Goal: Task Accomplishment & Management: Manage account settings

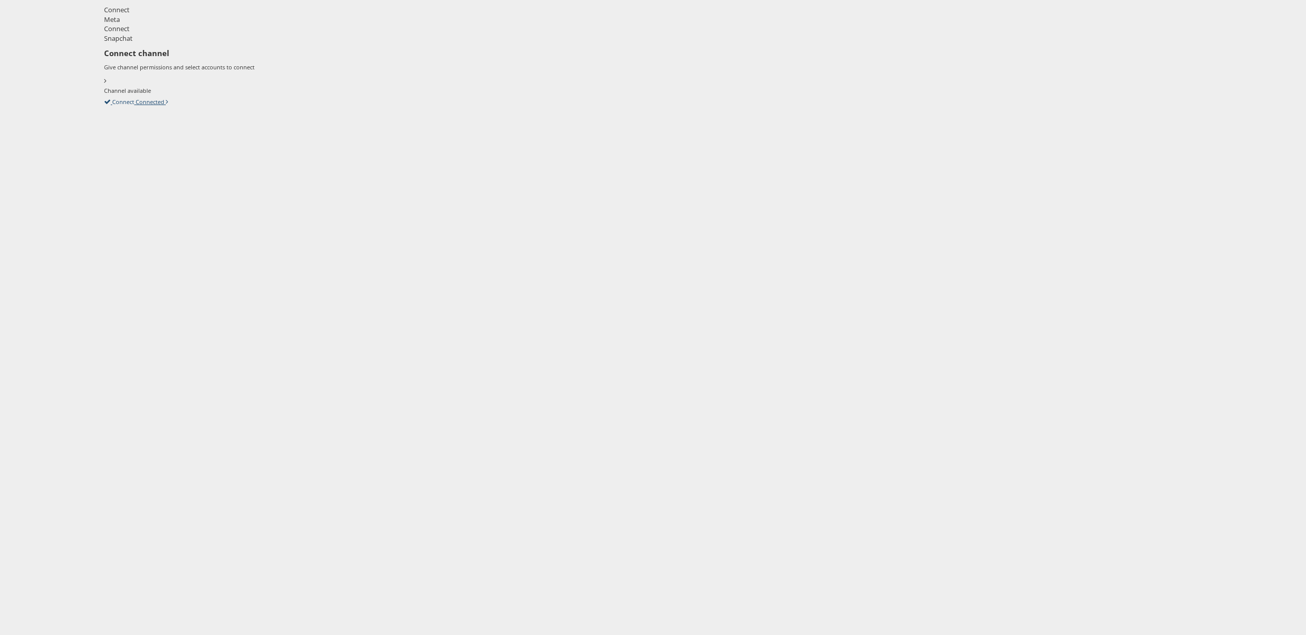
click at [104, 100] on icon at bounding box center [104, 101] width 0 height 9
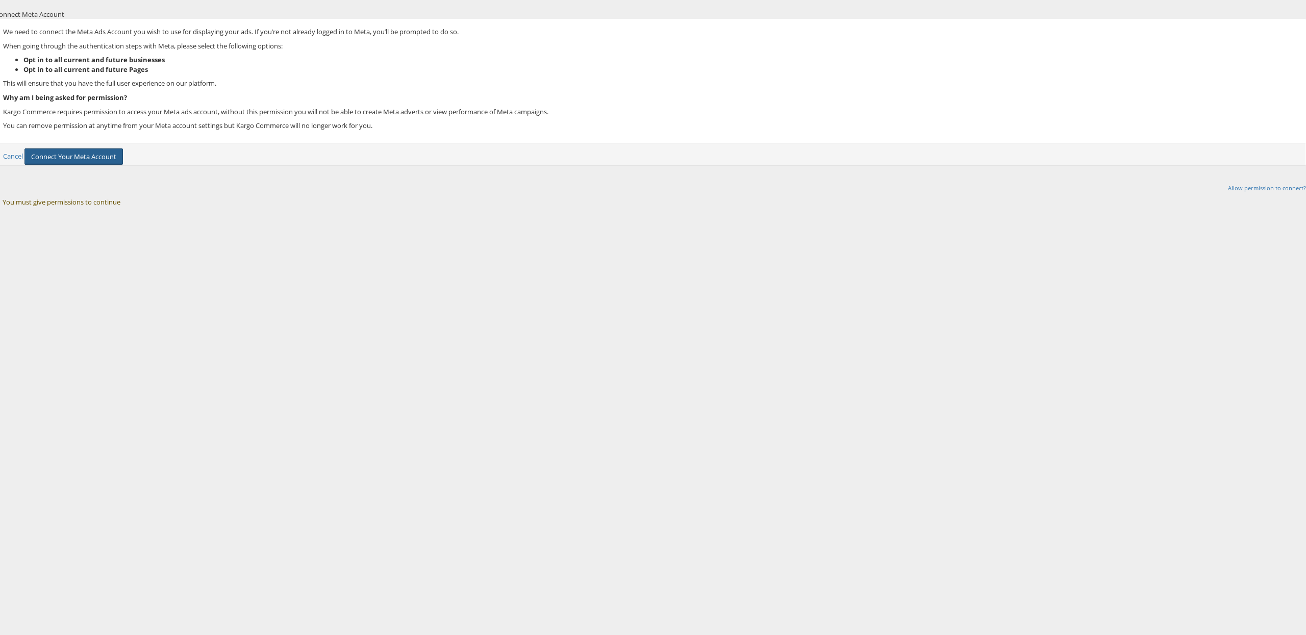
click at [123, 165] on button "Connect Your Meta Account" at bounding box center [73, 156] width 98 height 17
click at [588, 165] on div "Cancel Connect Your Meta Account" at bounding box center [650, 154] width 1310 height 22
click at [23, 160] on link "Cancel" at bounding box center [13, 155] width 20 height 9
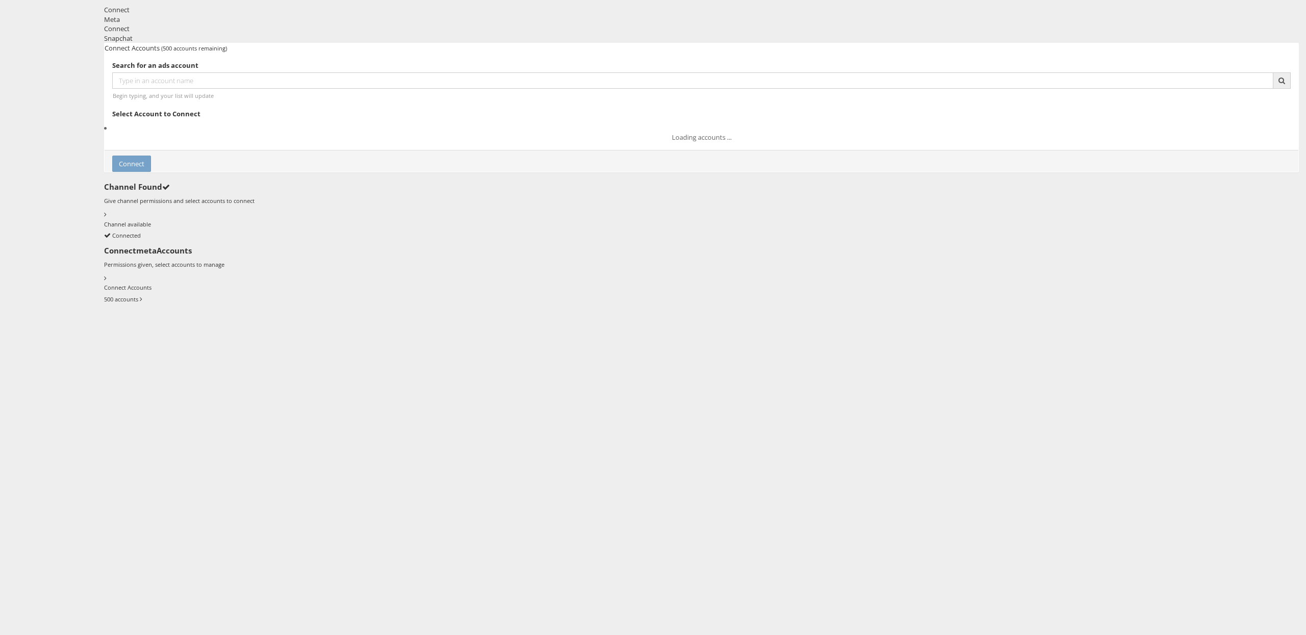
click at [104, 294] on icon at bounding box center [104, 298] width 0 height 9
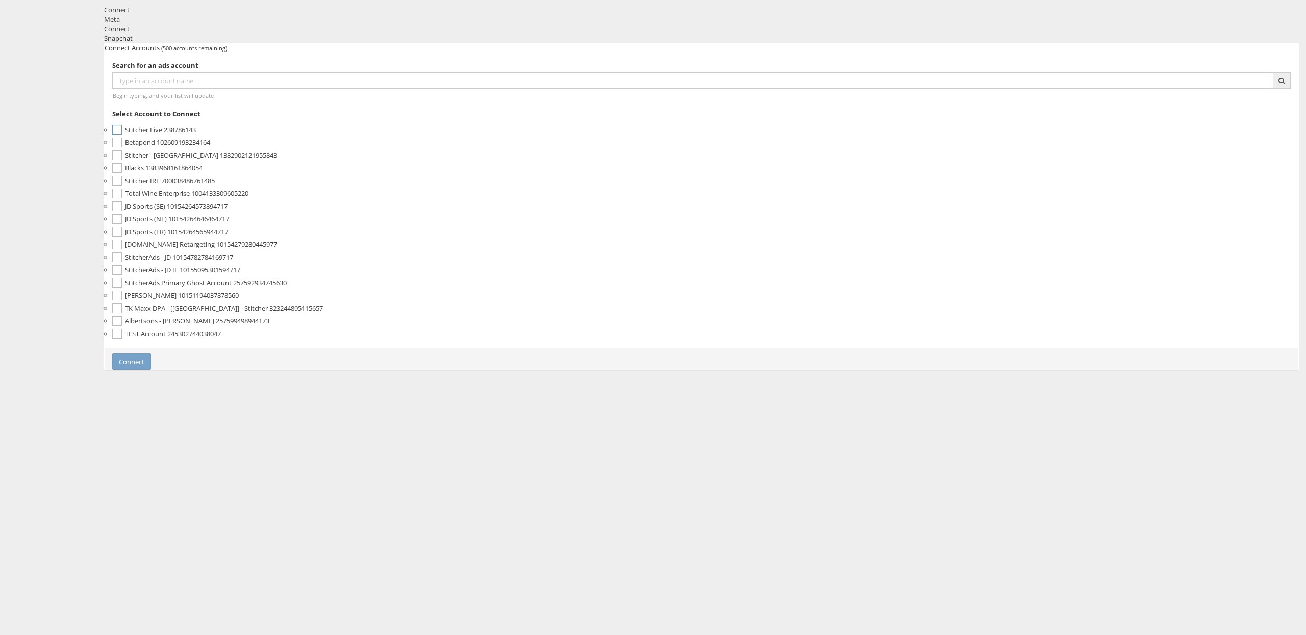
click at [436, 136] on label "Stitcher Live 238786143" at bounding box center [701, 129] width 1178 height 13
click at [151, 353] on button "Connect" at bounding box center [131, 361] width 39 height 17
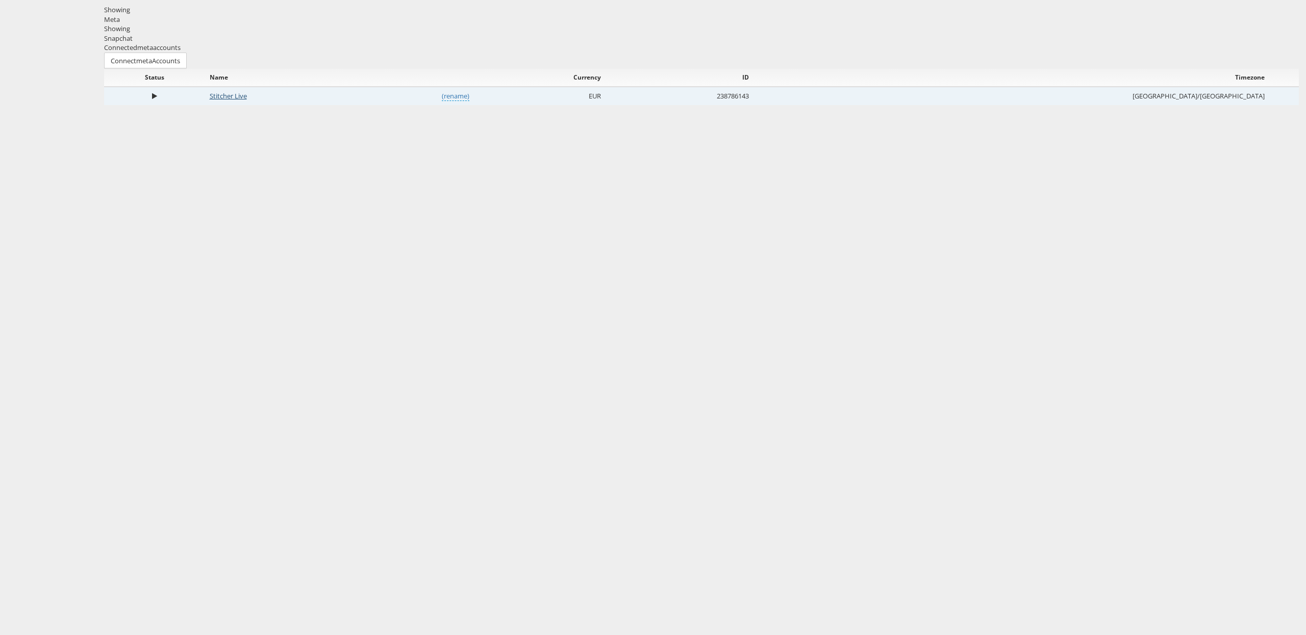
click at [247, 100] on link "Stitcher Live" at bounding box center [228, 95] width 37 height 9
click at [1286, 0] on div at bounding box center [701, 0] width 1209 height 0
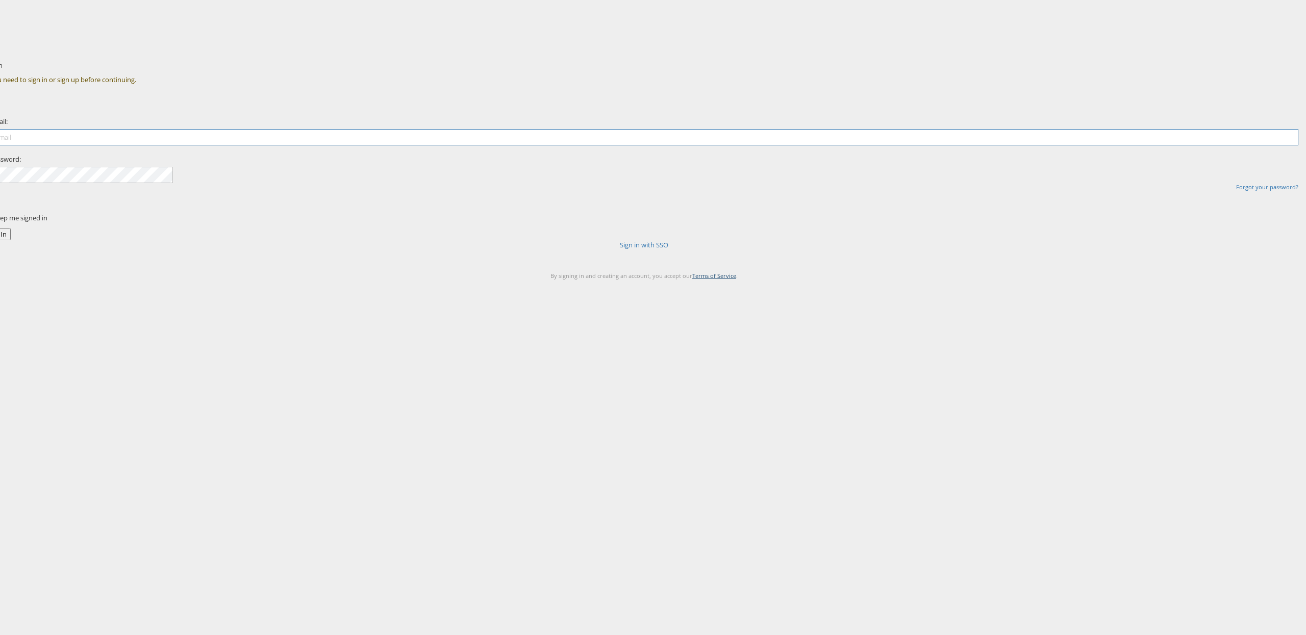
type input "[PERSON_NAME][EMAIL_ADDRESS][DOMAIN_NAME]"
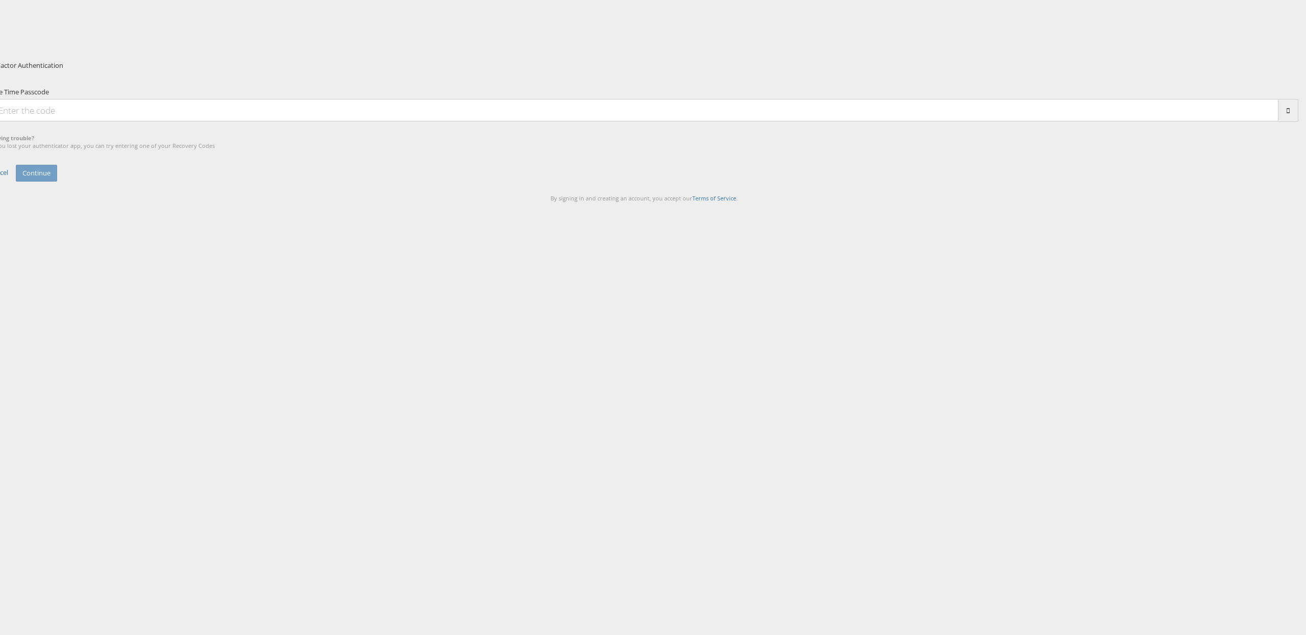
click at [590, 121] on input "One Time Passcode" at bounding box center [634, 110] width 1288 height 22
type input "902049"
click at [16, 165] on button "Continue" at bounding box center [36, 173] width 41 height 17
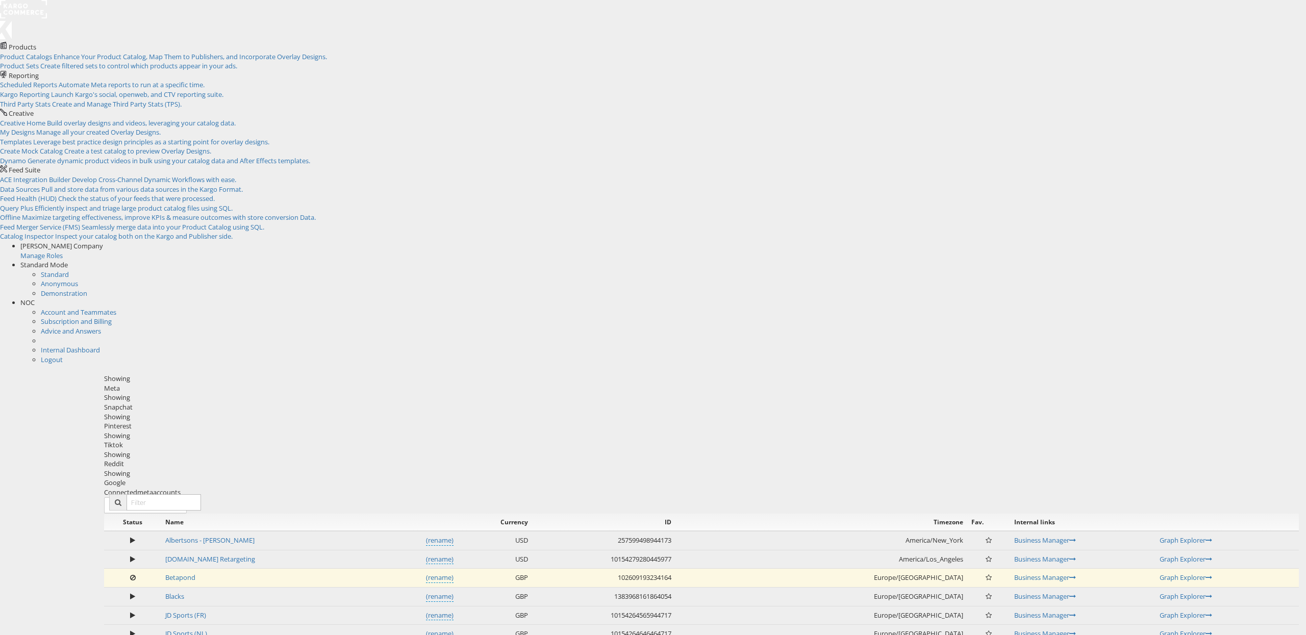
click at [35, 298] on span "NOC" at bounding box center [27, 302] width 14 height 9
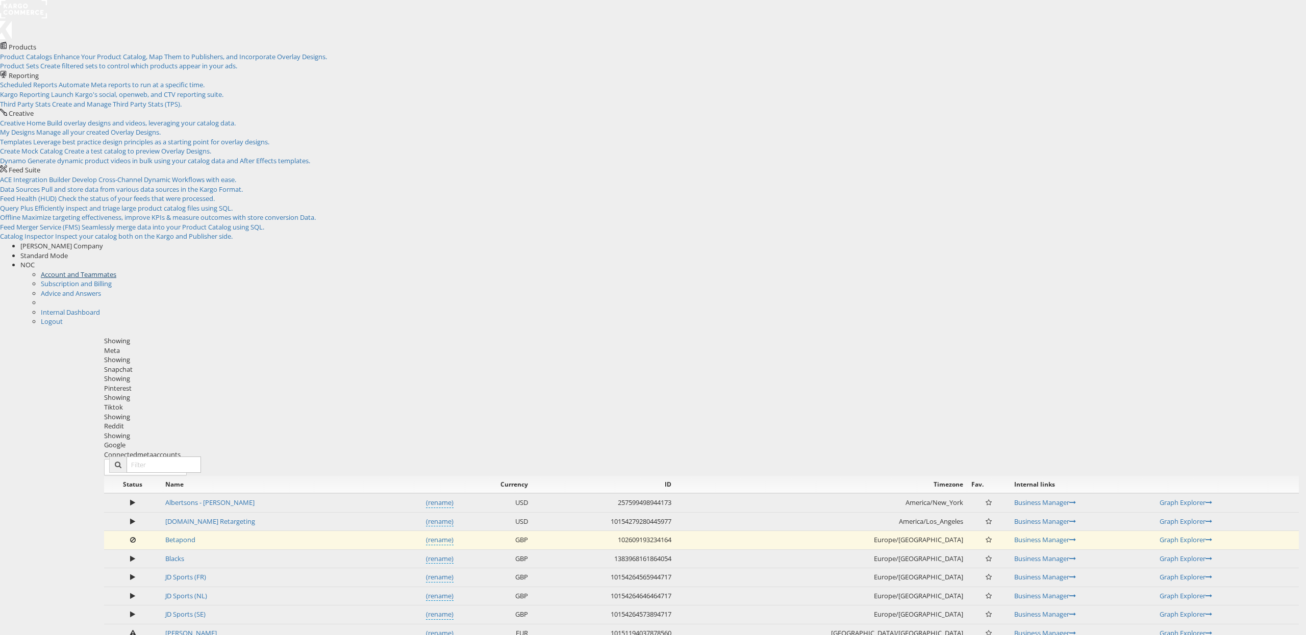
click at [116, 270] on link "Account and Teammates" at bounding box center [78, 274] width 75 height 9
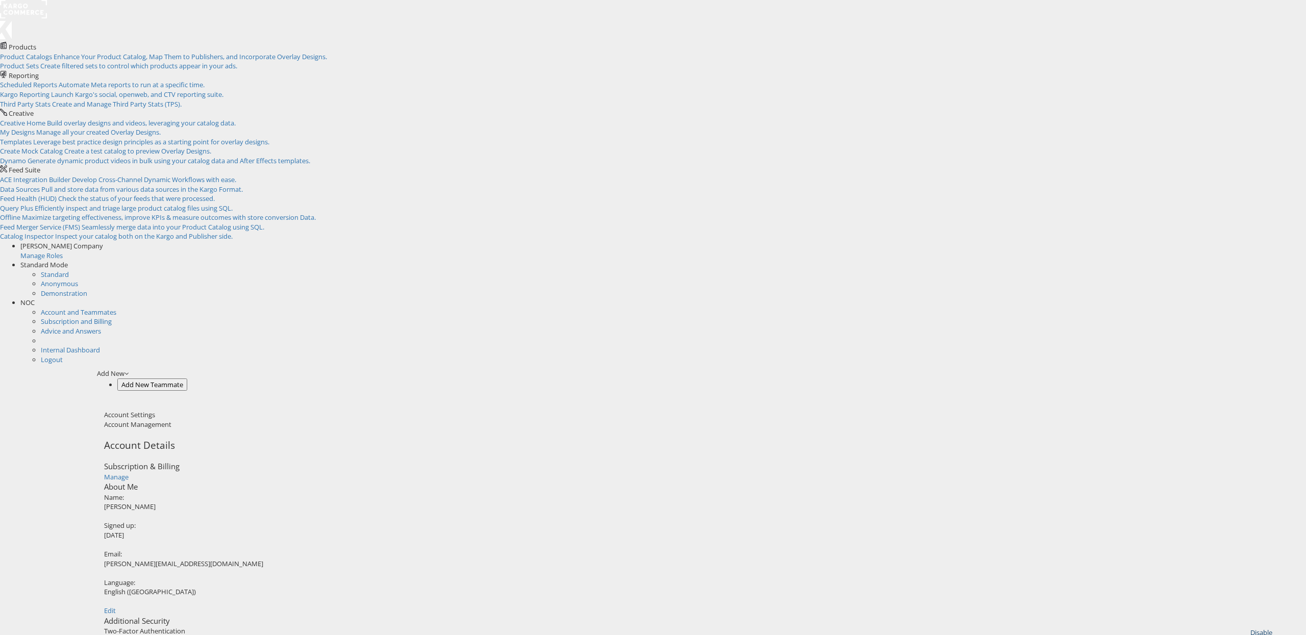
click at [1246, 626] on button "Disable" at bounding box center [1261, 632] width 30 height 13
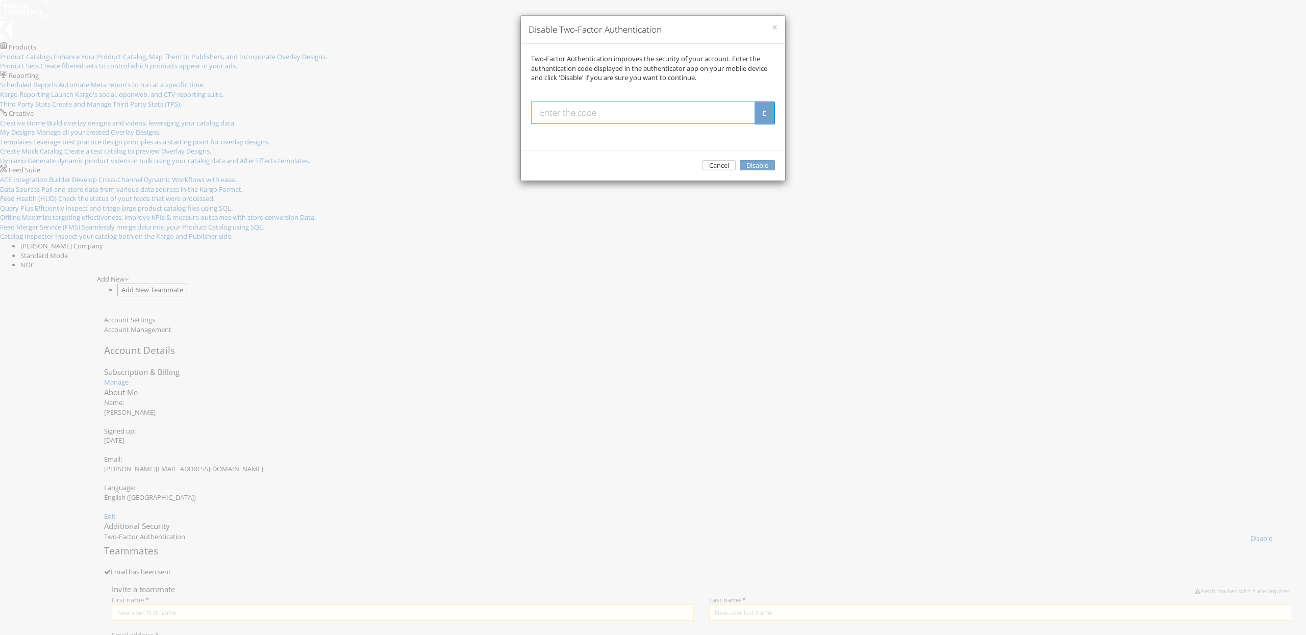
click at [561, 124] on input "text" at bounding box center [643, 112] width 224 height 22
type input "490650"
click at [739, 160] on button "Disable" at bounding box center [756, 165] width 35 height 11
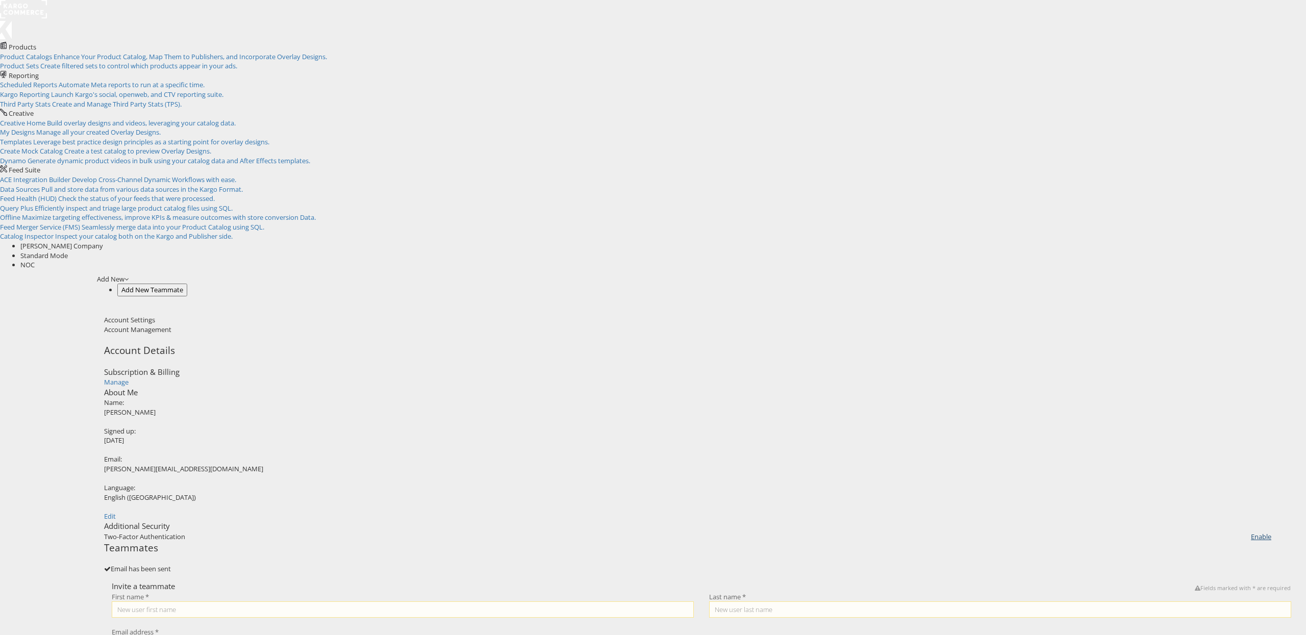
click at [1250, 532] on link "Enable" at bounding box center [1260, 536] width 20 height 9
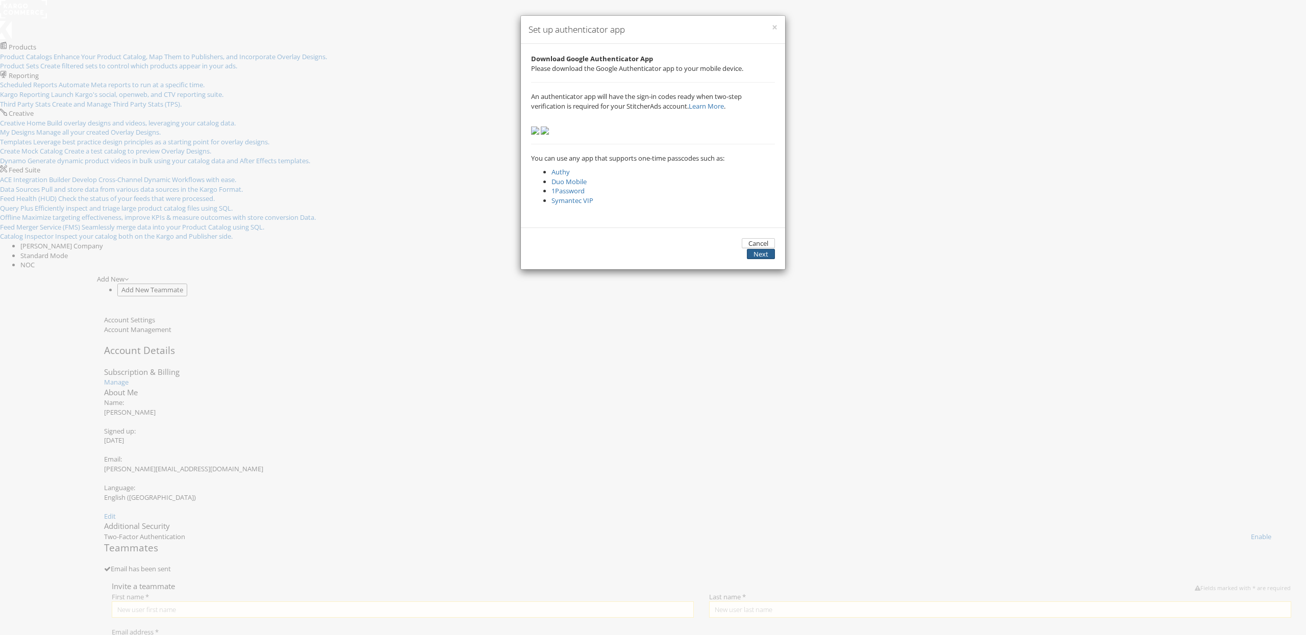
click at [755, 260] on button "Next" at bounding box center [761, 254] width 28 height 11
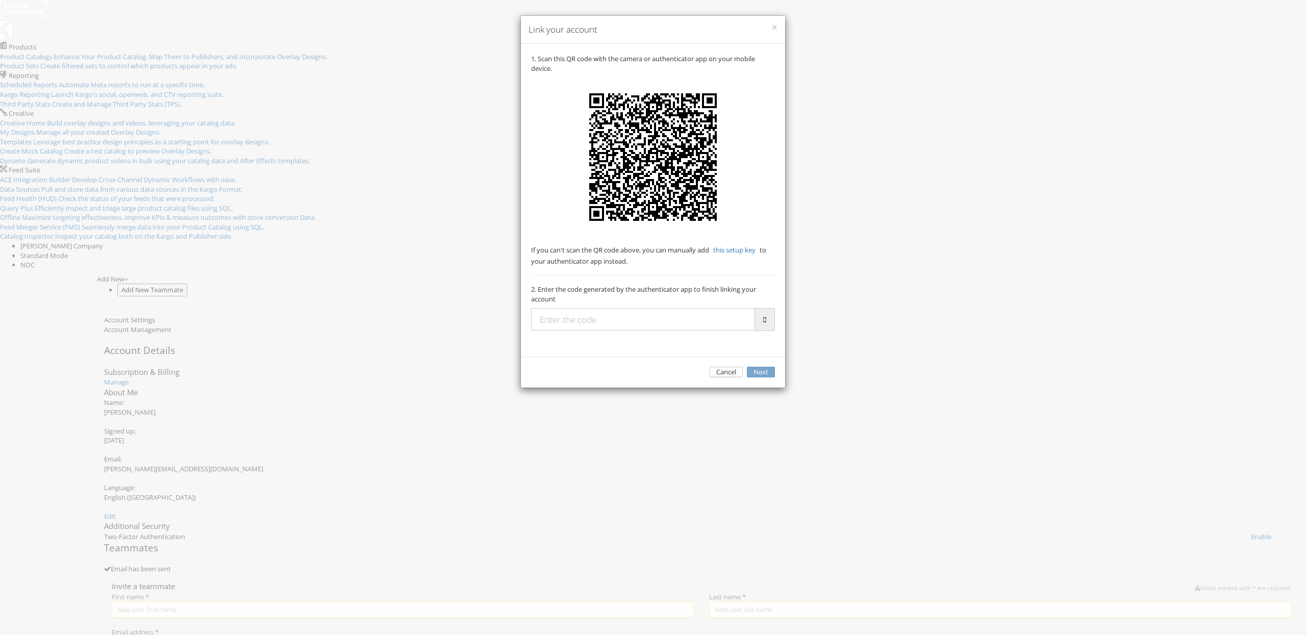
click at [701, 330] on input "text" at bounding box center [643, 319] width 224 height 22
type input "375388"
click at [747, 367] on button "Next" at bounding box center [761, 372] width 28 height 11
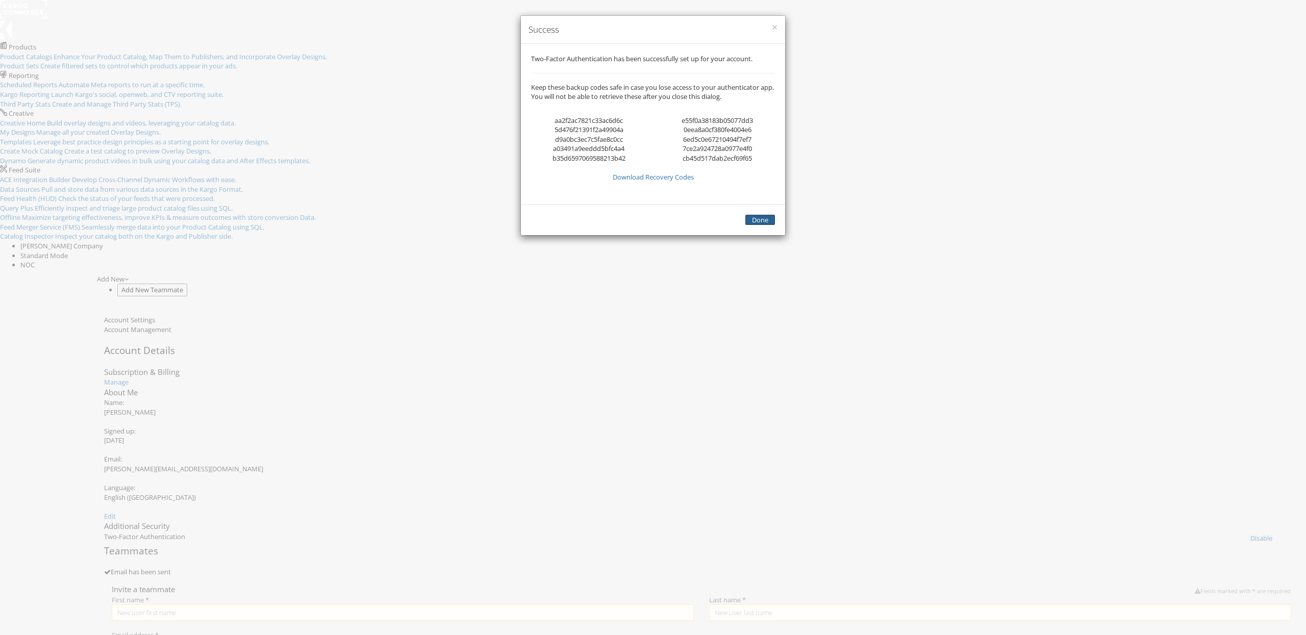
click at [755, 225] on button "Done" at bounding box center [760, 220] width 30 height 11
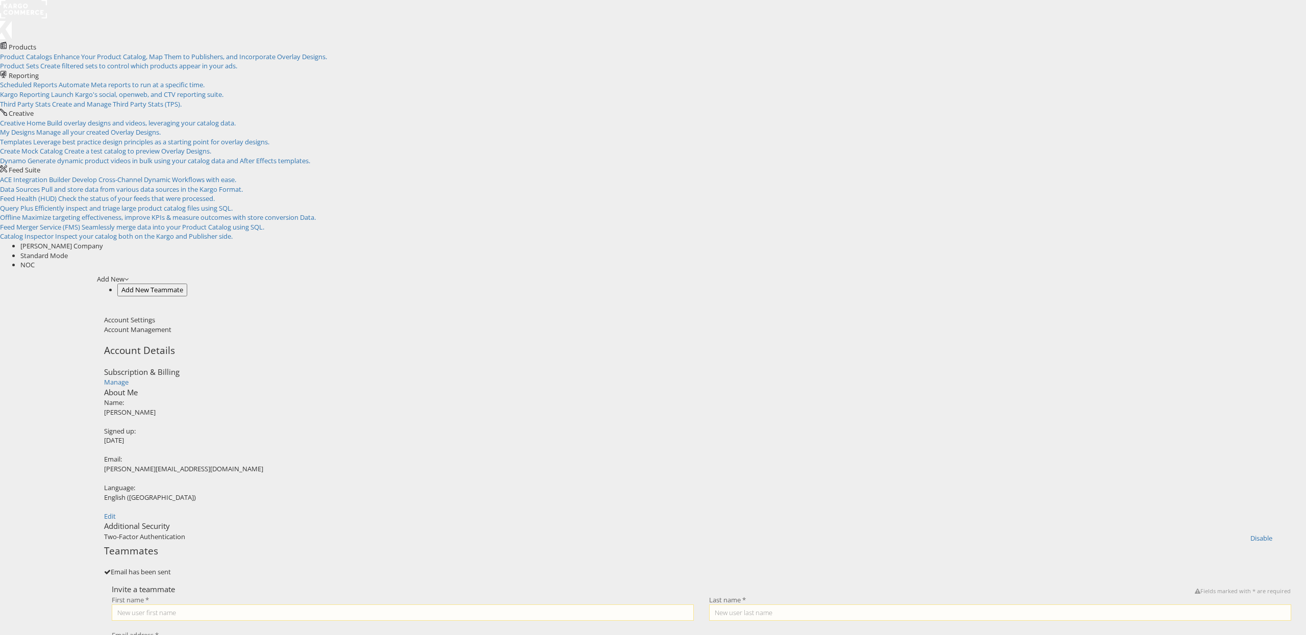
click at [27, 17] on rect at bounding box center [23, 9] width 47 height 18
